Goal: Communication & Community: Participate in discussion

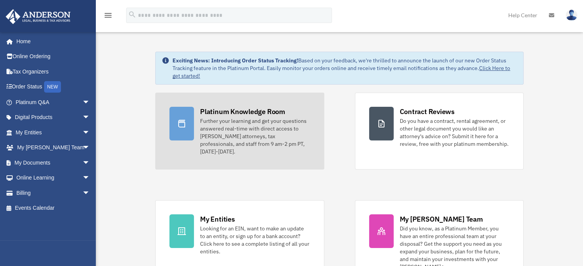
click at [214, 124] on div "Further your learning and get your questions answered real-time with direct acc…" at bounding box center [255, 136] width 110 height 38
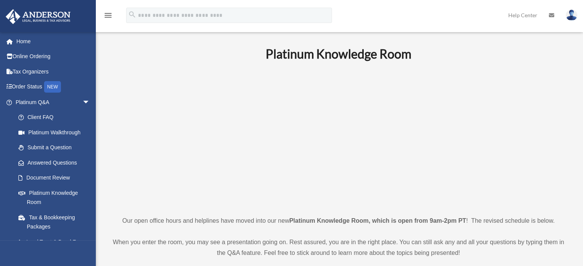
click at [186, 134] on p at bounding box center [338, 138] width 458 height 133
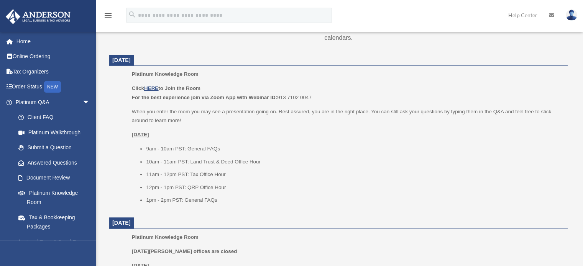
scroll to position [319, 0]
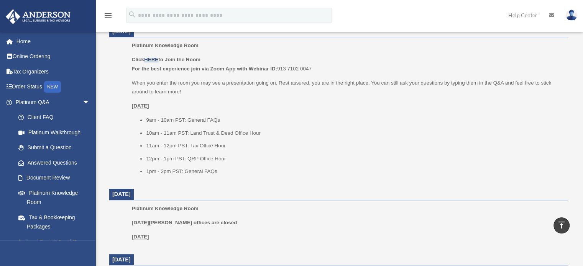
click at [195, 76] on div "Click HERE to Join the Room For the best experience join via Zoom App with Webi…" at bounding box center [347, 115] width 430 height 121
click at [157, 59] on u "HERE" at bounding box center [151, 60] width 14 height 6
